Goal: Information Seeking & Learning: Learn about a topic

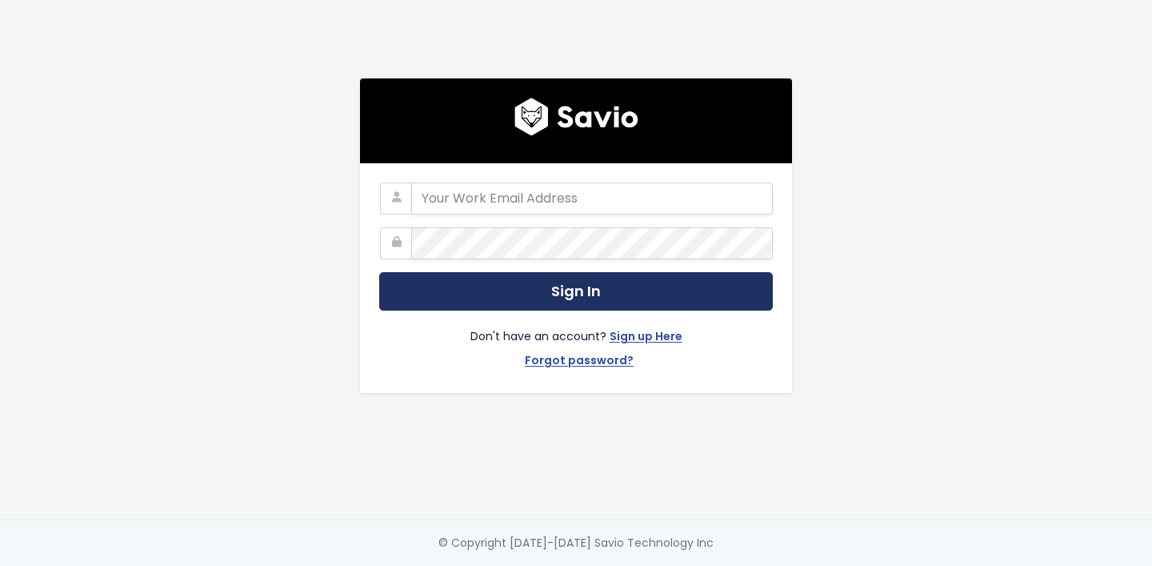
type input "adam.gosciniak@zowie.ai"
click at [461, 301] on button "Sign In" at bounding box center [576, 291] width 394 height 39
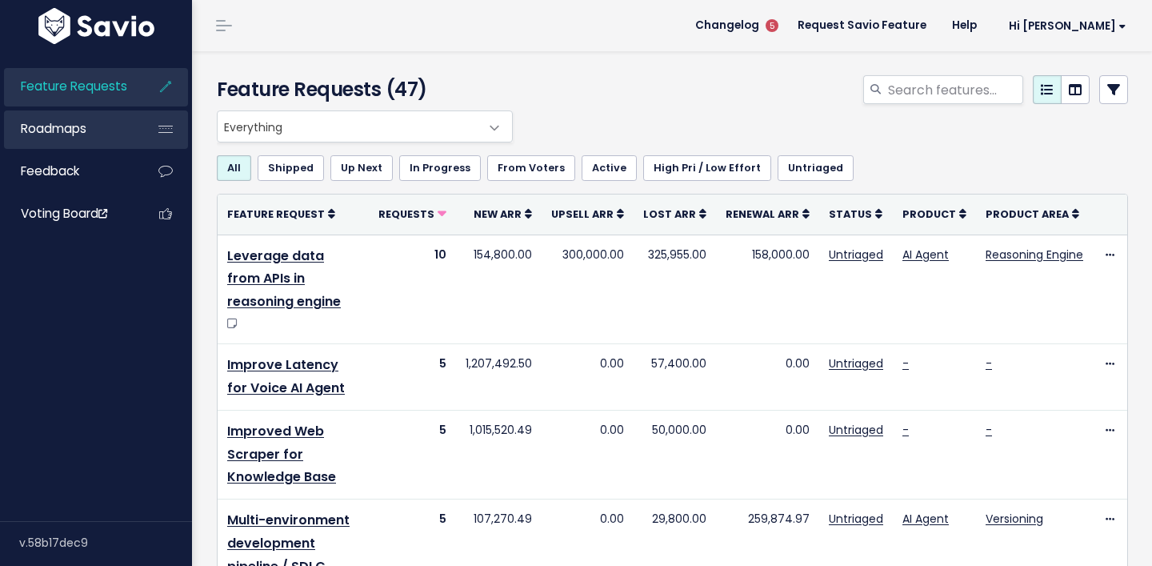
click at [82, 134] on span "Roadmaps" at bounding box center [54, 128] width 66 height 17
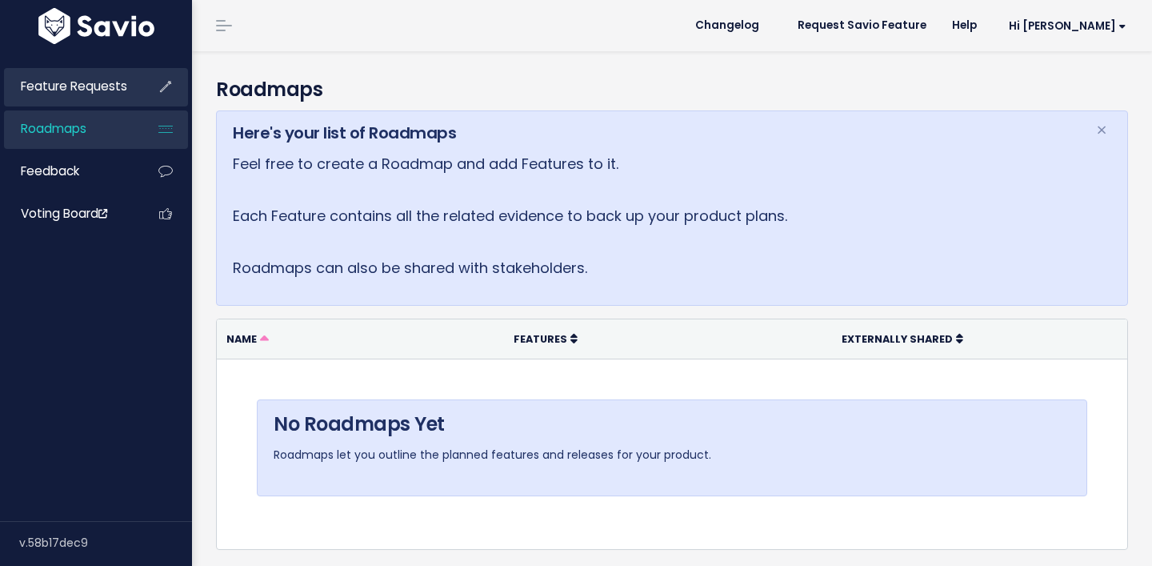
click at [98, 98] on link "Feature Requests" at bounding box center [68, 86] width 129 height 37
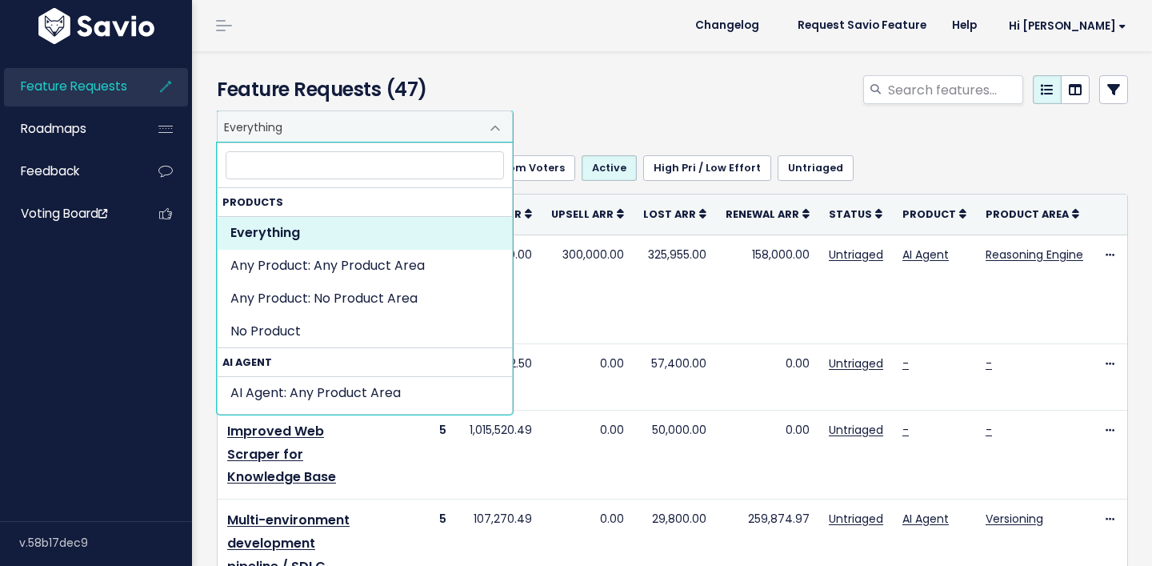
click at [323, 113] on span "Everything" at bounding box center [349, 126] width 262 height 30
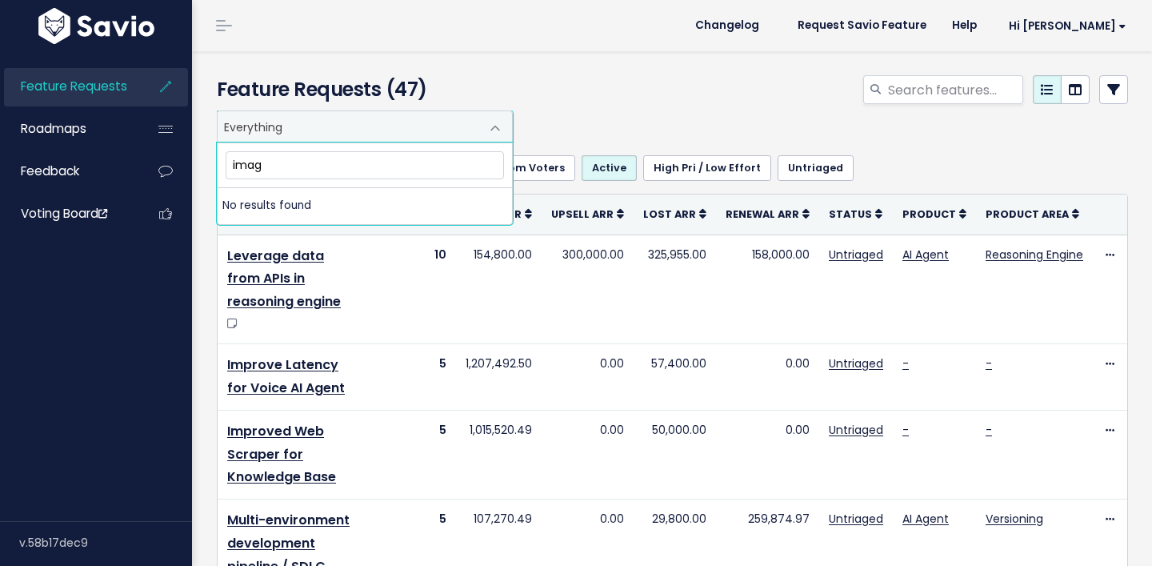
type input "image"
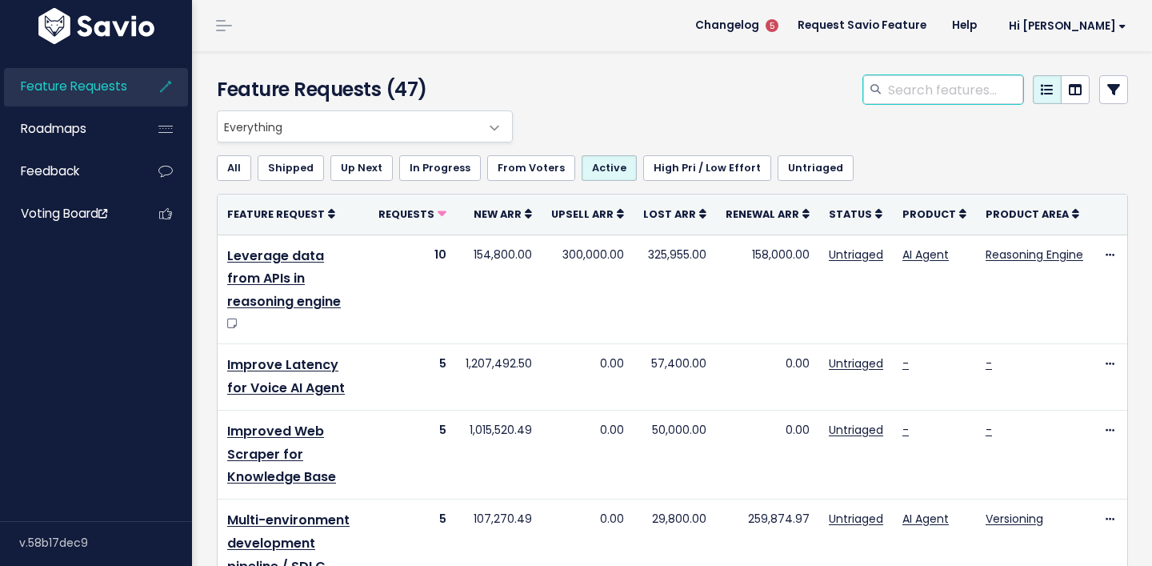
click at [941, 78] on input "search" at bounding box center [955, 89] width 137 height 29
type input "image"
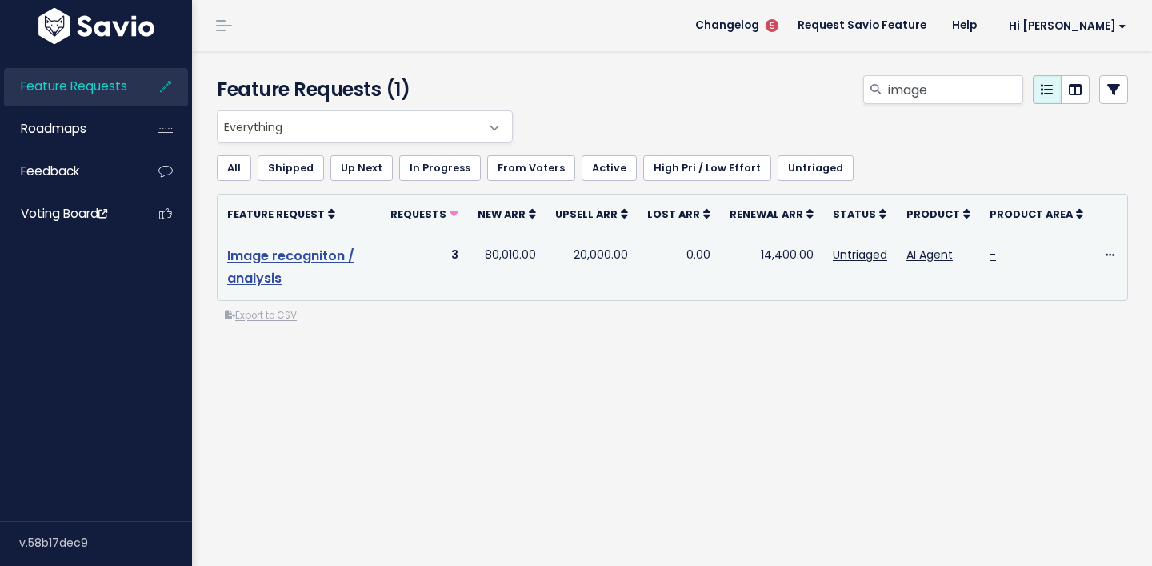
click at [264, 262] on link "Image recogniton / analysis" at bounding box center [290, 267] width 127 height 42
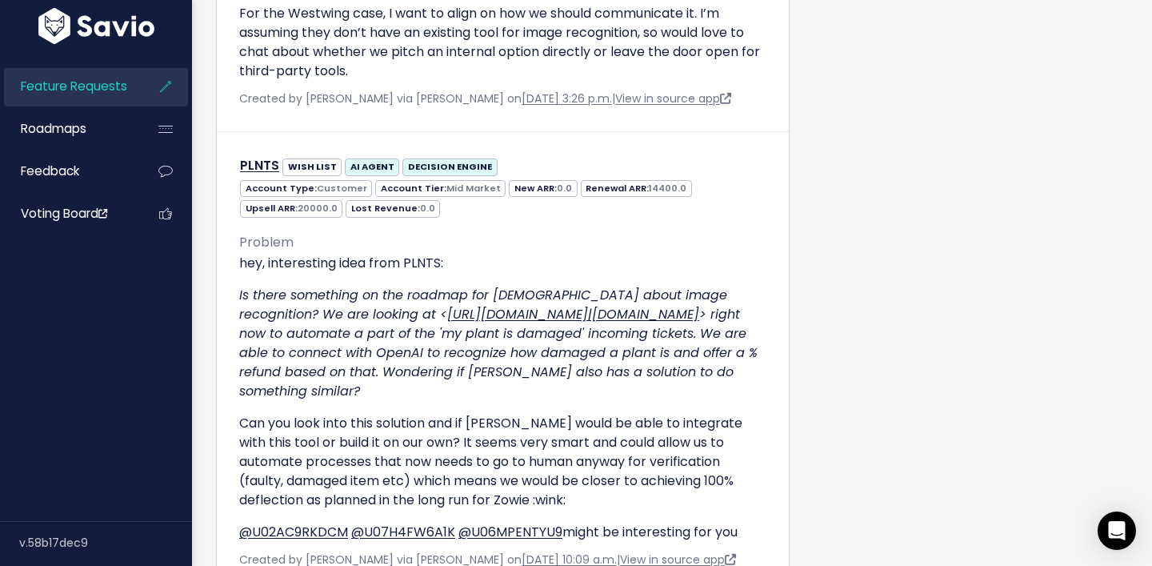
scroll to position [1793, 0]
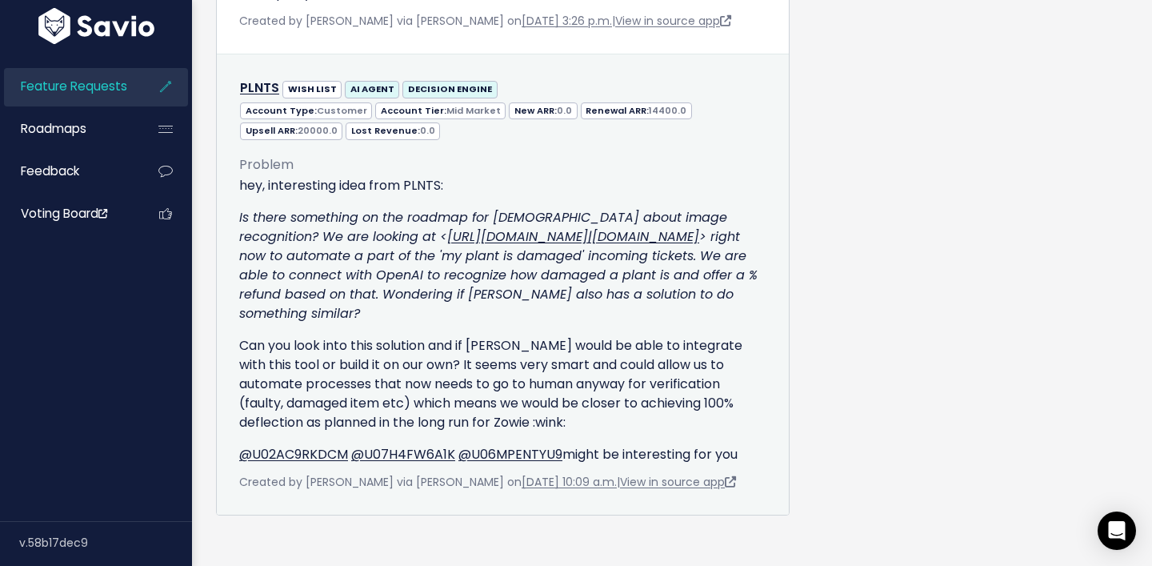
click at [558, 249] on em "Is there something on the roadmap for [DEMOGRAPHIC_DATA] about image recognitio…" at bounding box center [498, 265] width 519 height 114
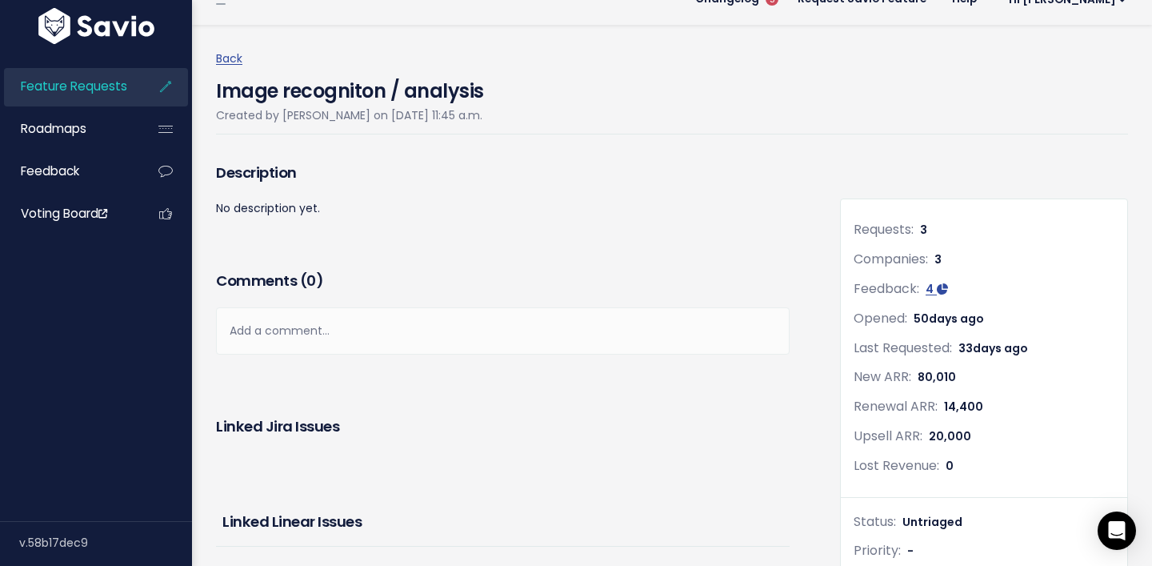
scroll to position [0, 0]
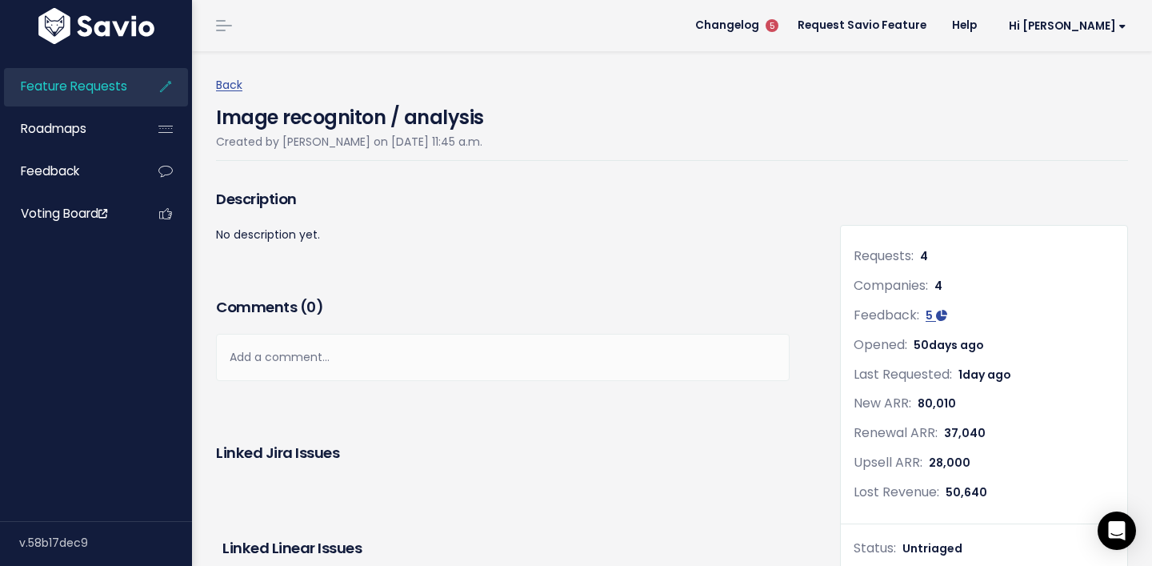
click at [731, 133] on div "Image recogniton / analysis Created by [PERSON_NAME] on [DATE] 11:45 a.m." at bounding box center [672, 128] width 912 height 66
